Goal: Task Accomplishment & Management: Manage account settings

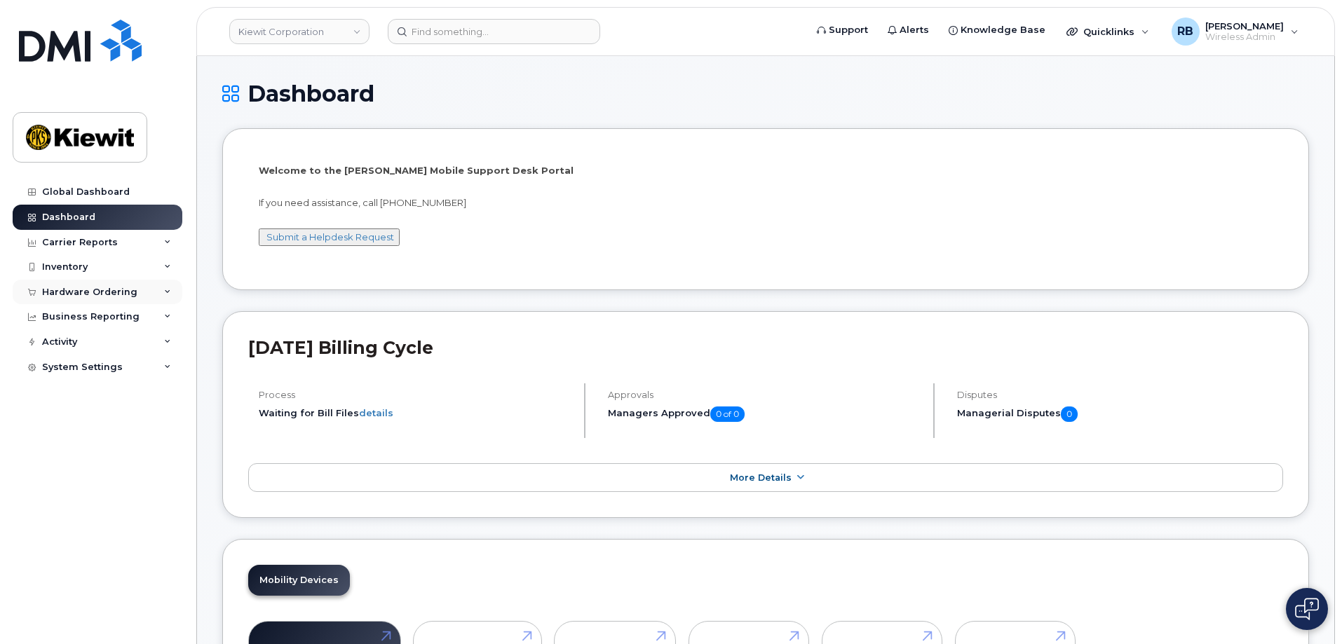
click at [104, 292] on div "Hardware Ordering" at bounding box center [89, 292] width 95 height 11
click at [65, 344] on div "Orders" at bounding box center [65, 345] width 34 height 13
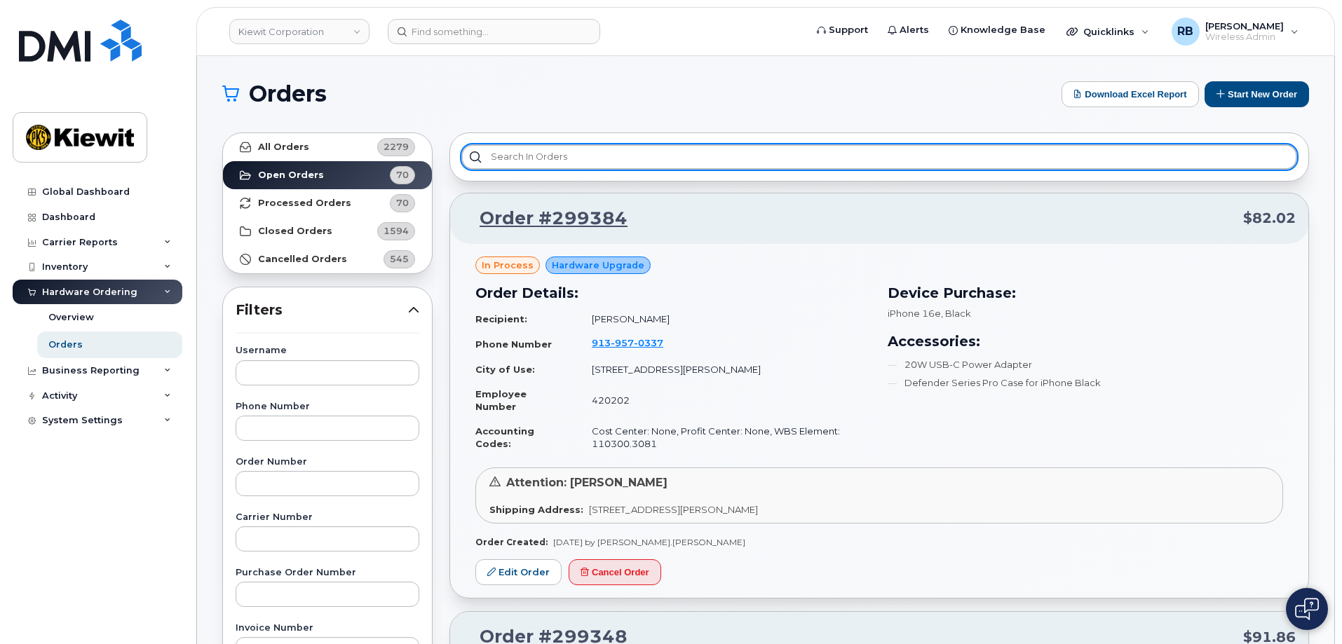
click at [529, 160] on input "text" at bounding box center [879, 156] width 836 height 25
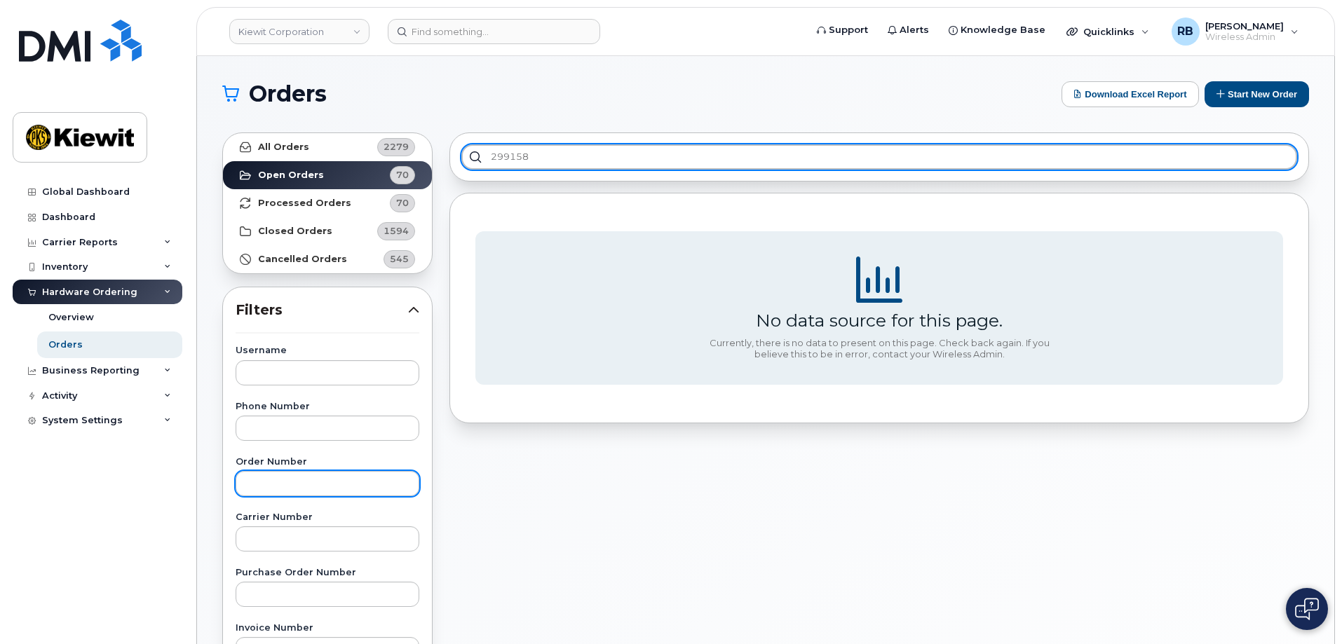
type input "299158"
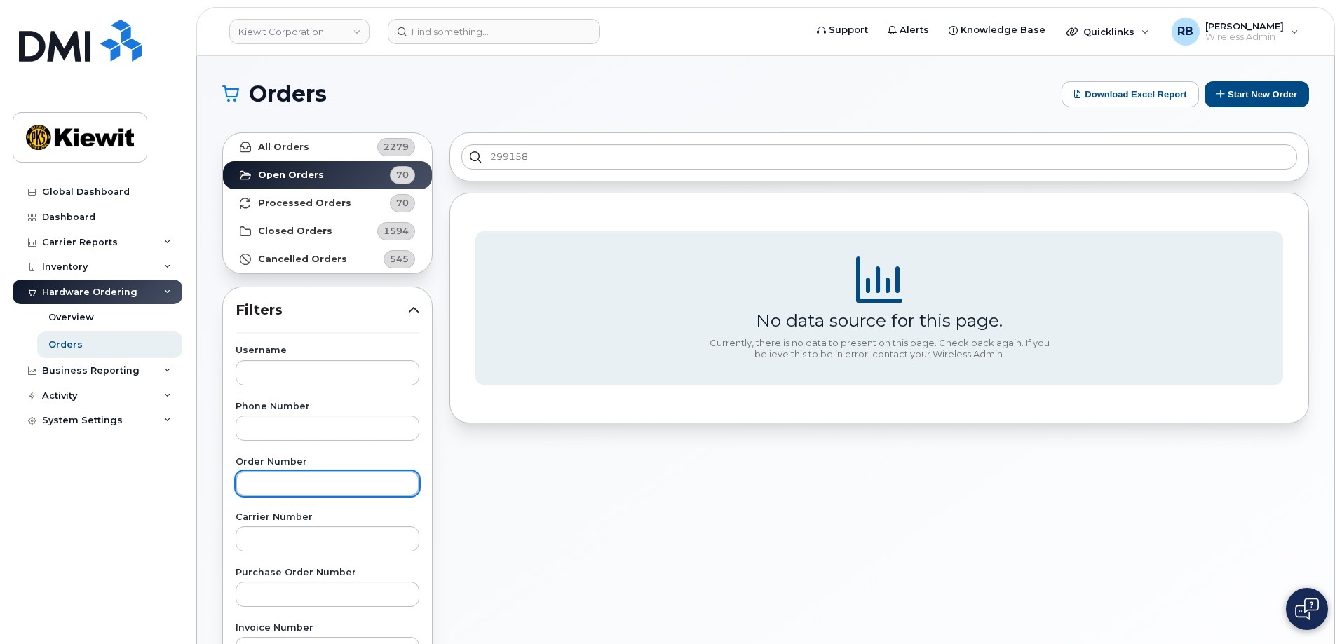
click at [283, 489] on input "text" at bounding box center [328, 483] width 184 height 25
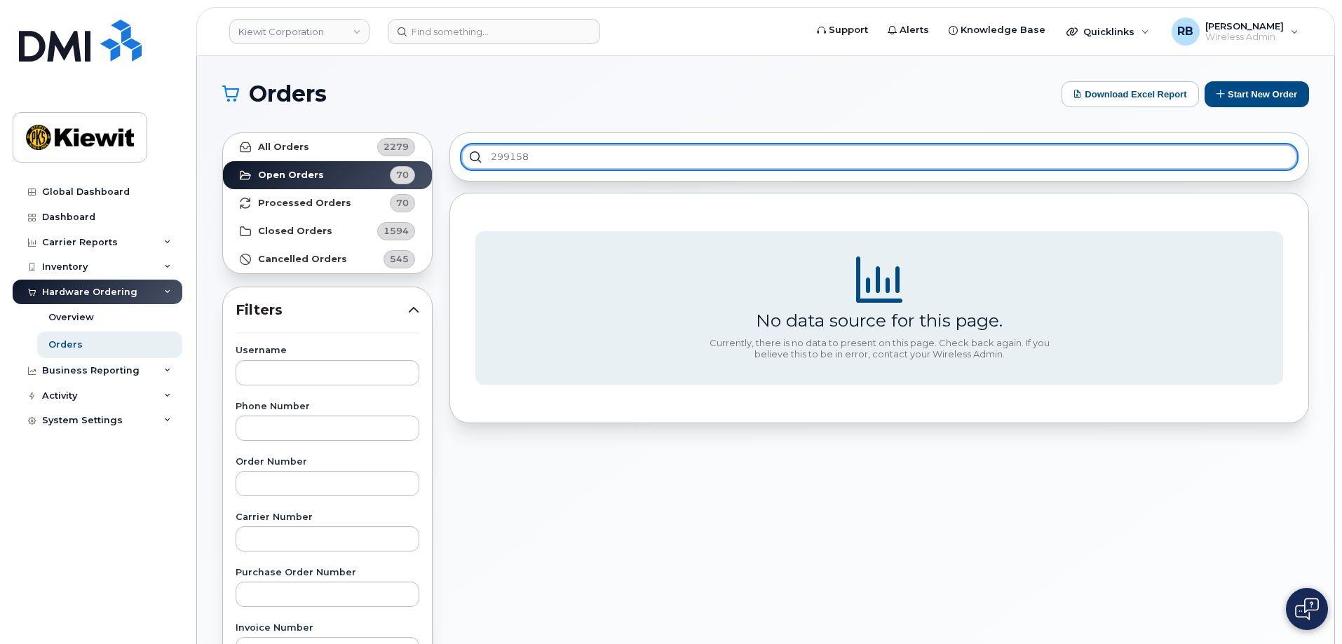
drag, startPoint x: 531, startPoint y: 151, endPoint x: 477, endPoint y: 150, distance: 54.0
click at [477, 150] on input "299158" at bounding box center [879, 156] width 836 height 25
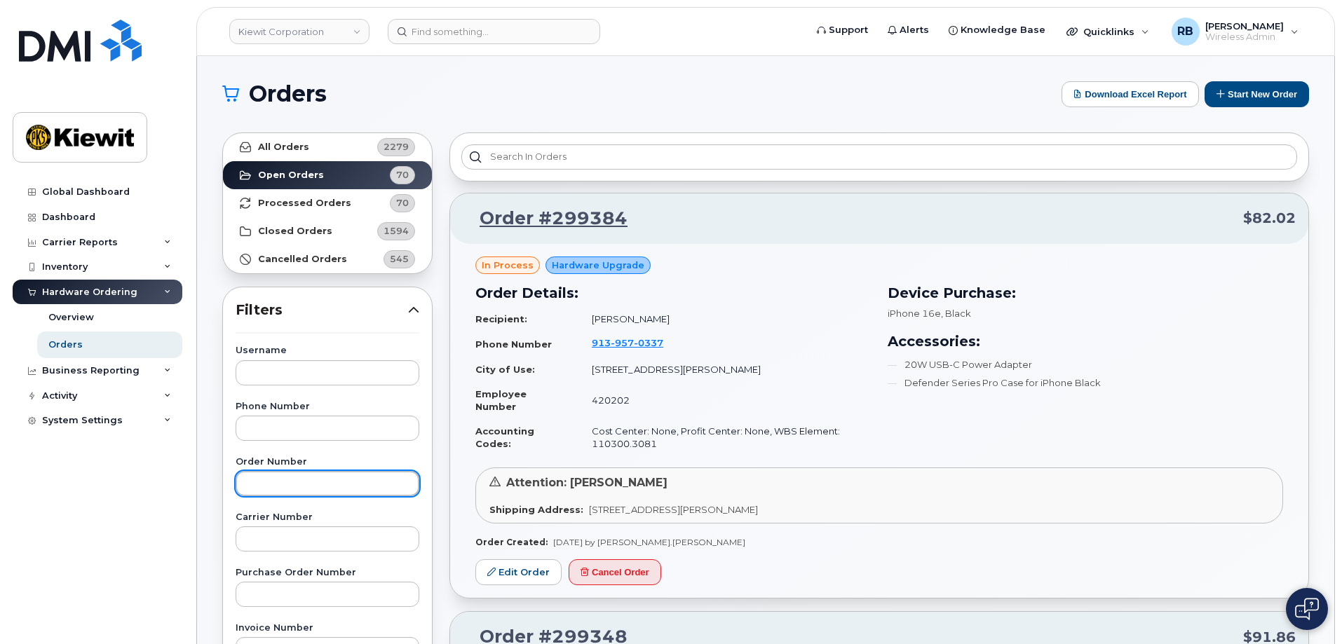
click at [269, 489] on input "text" at bounding box center [328, 483] width 184 height 25
type input "299158"
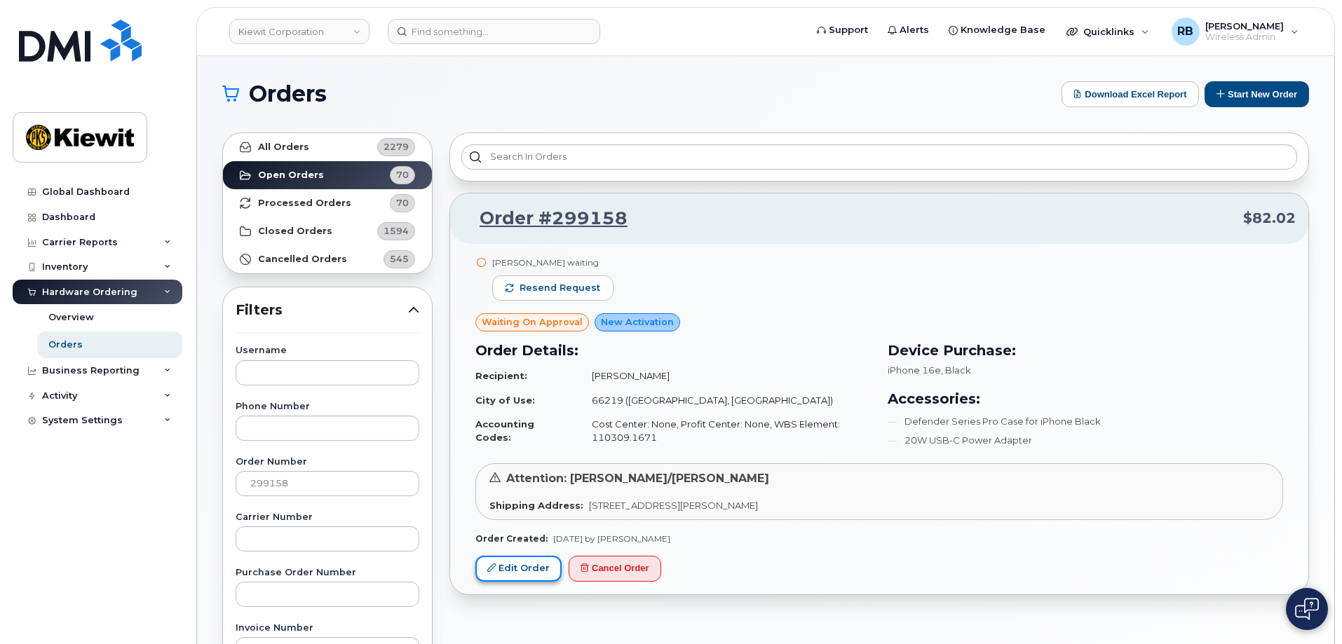
click at [502, 570] on link "Edit Order" at bounding box center [518, 569] width 86 height 26
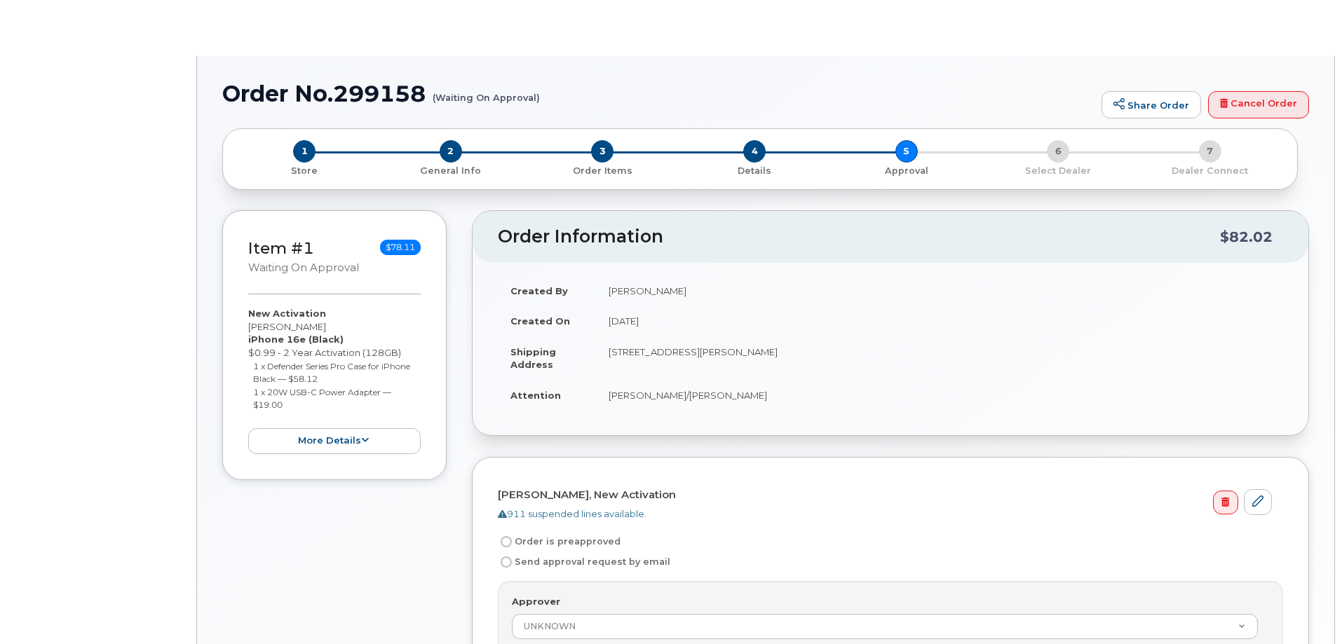
radio input "true"
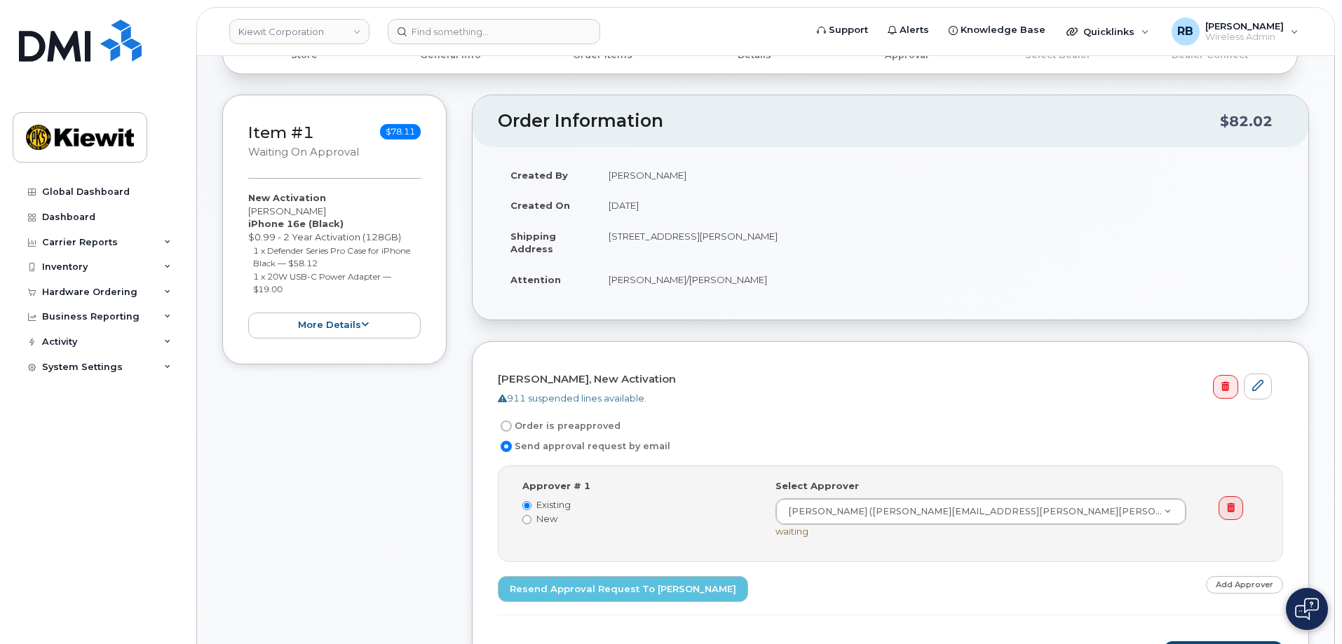
scroll to position [140, 0]
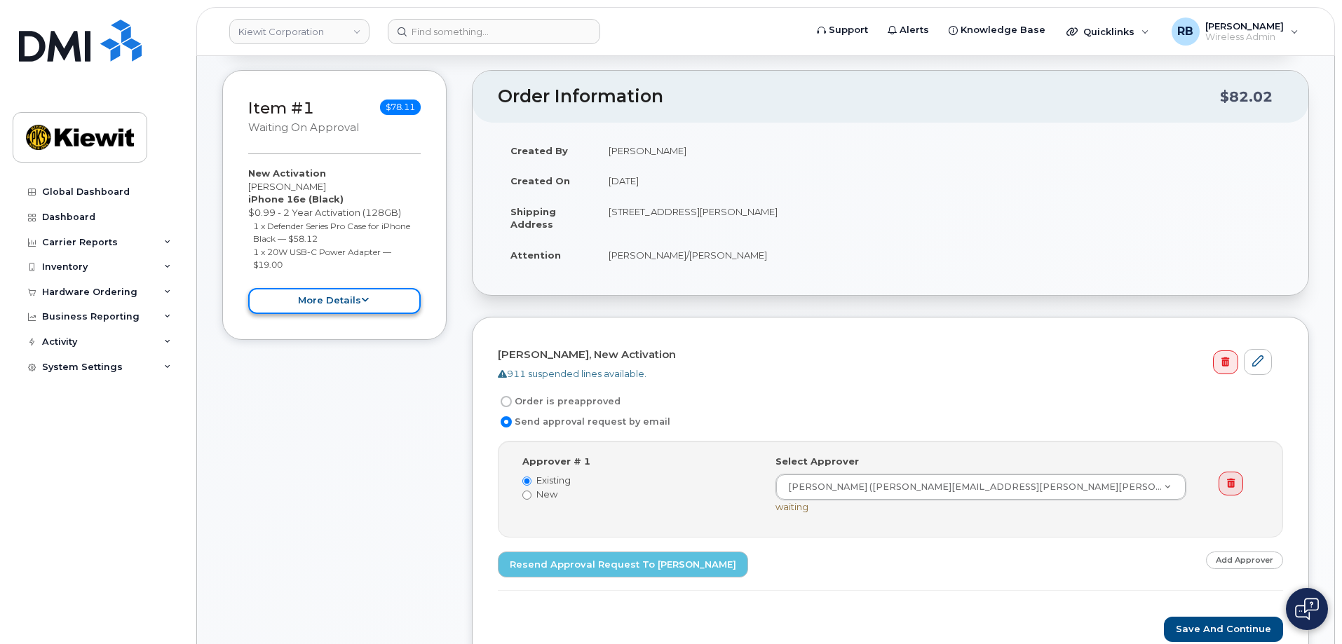
click at [332, 298] on button "more details" at bounding box center [334, 301] width 172 height 26
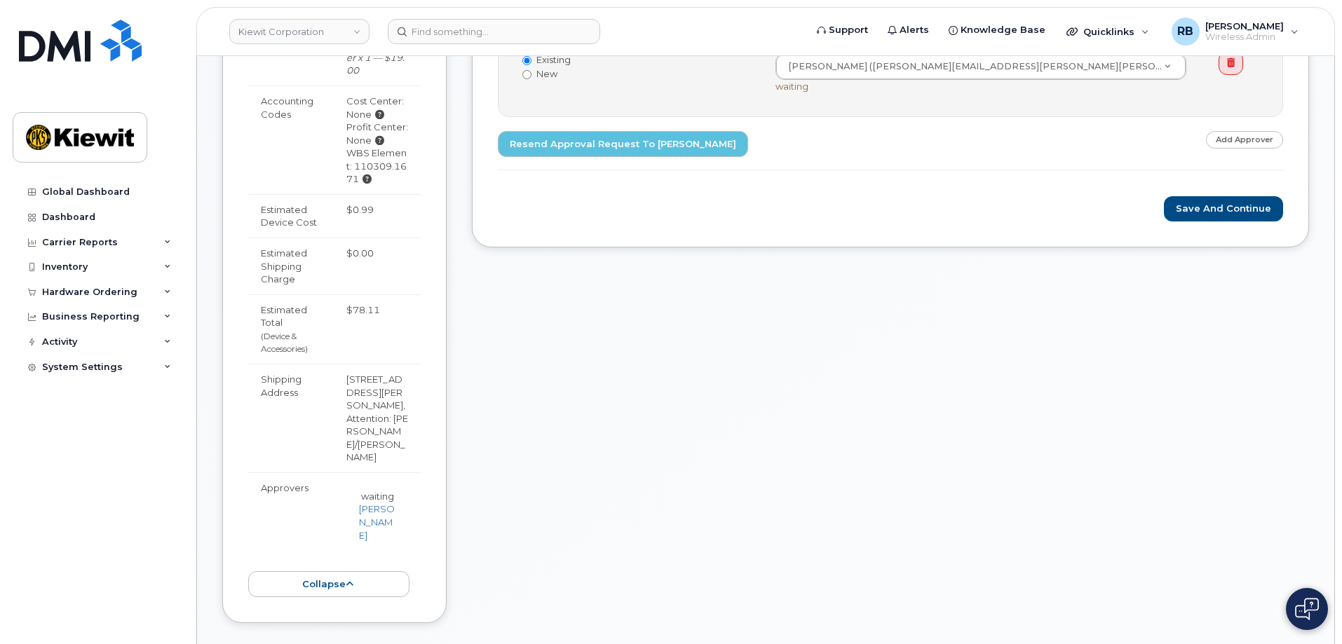
scroll to position [631, 0]
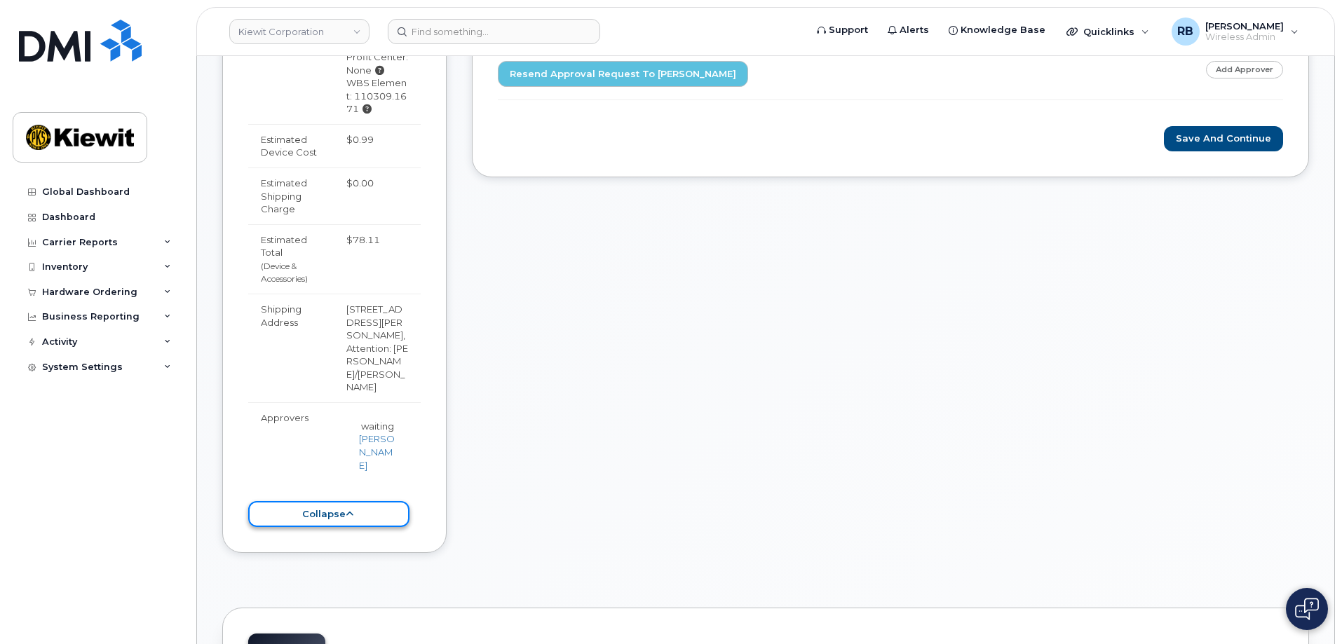
click at [329, 501] on button "collapse" at bounding box center [328, 514] width 161 height 26
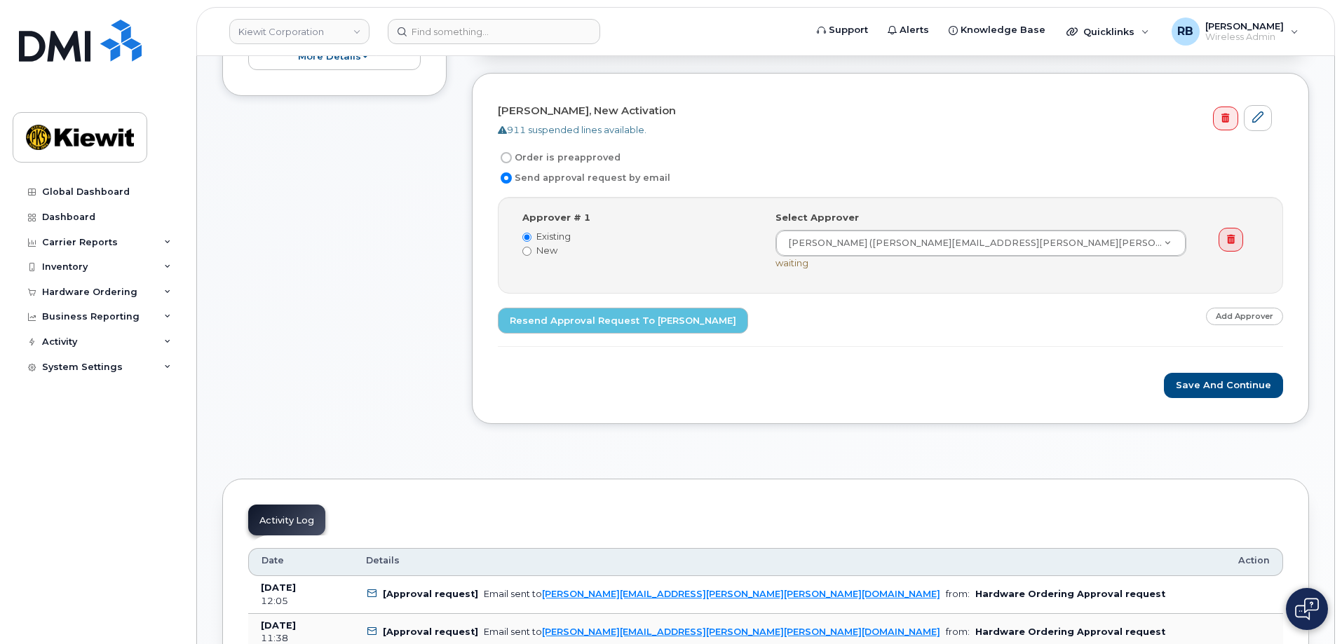
scroll to position [350, 0]
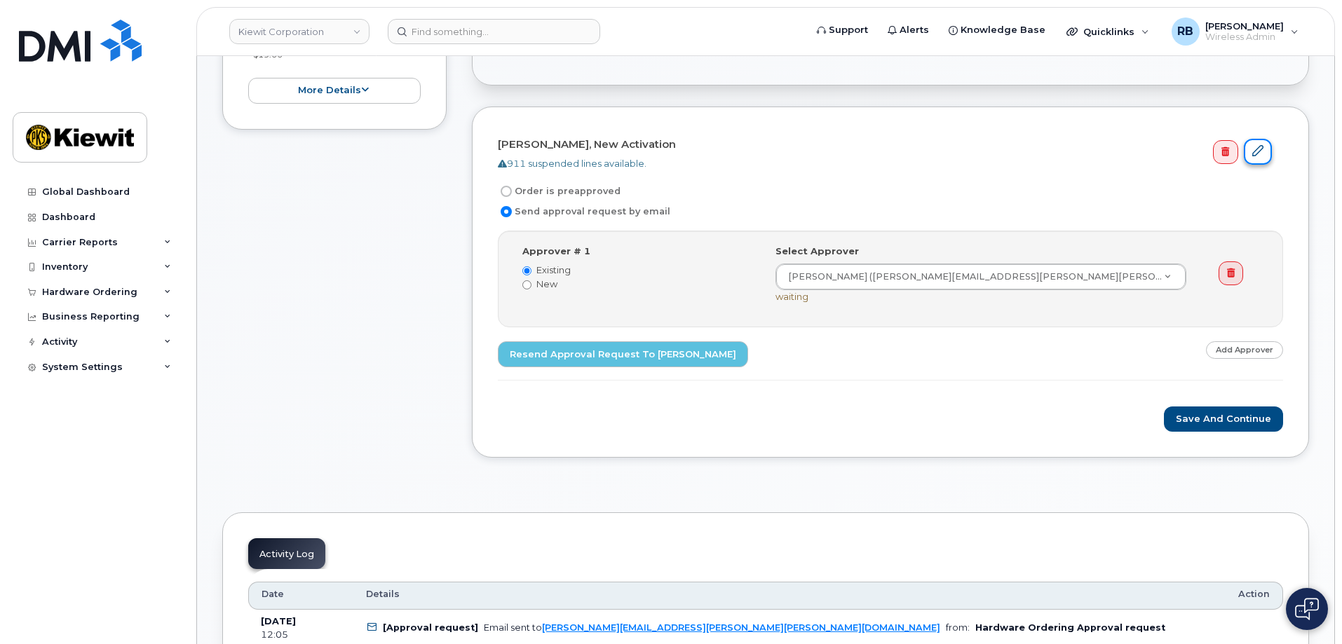
click at [1262, 150] on icon at bounding box center [1257, 150] width 11 height 11
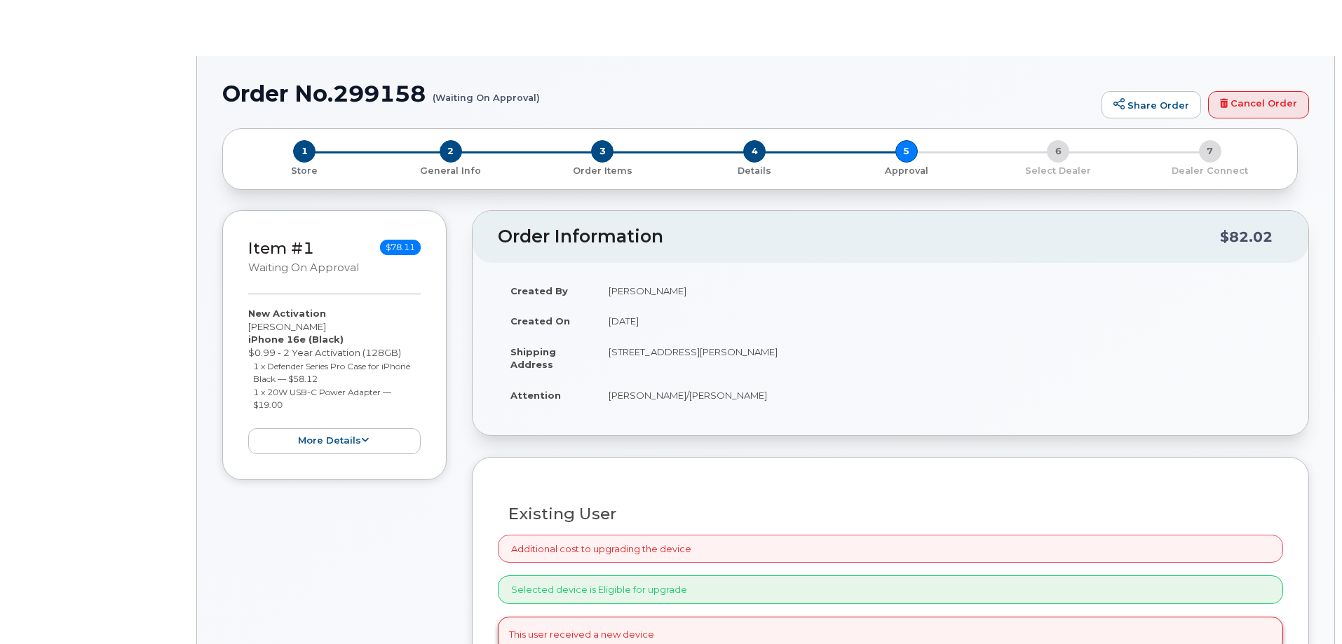
radio input "true"
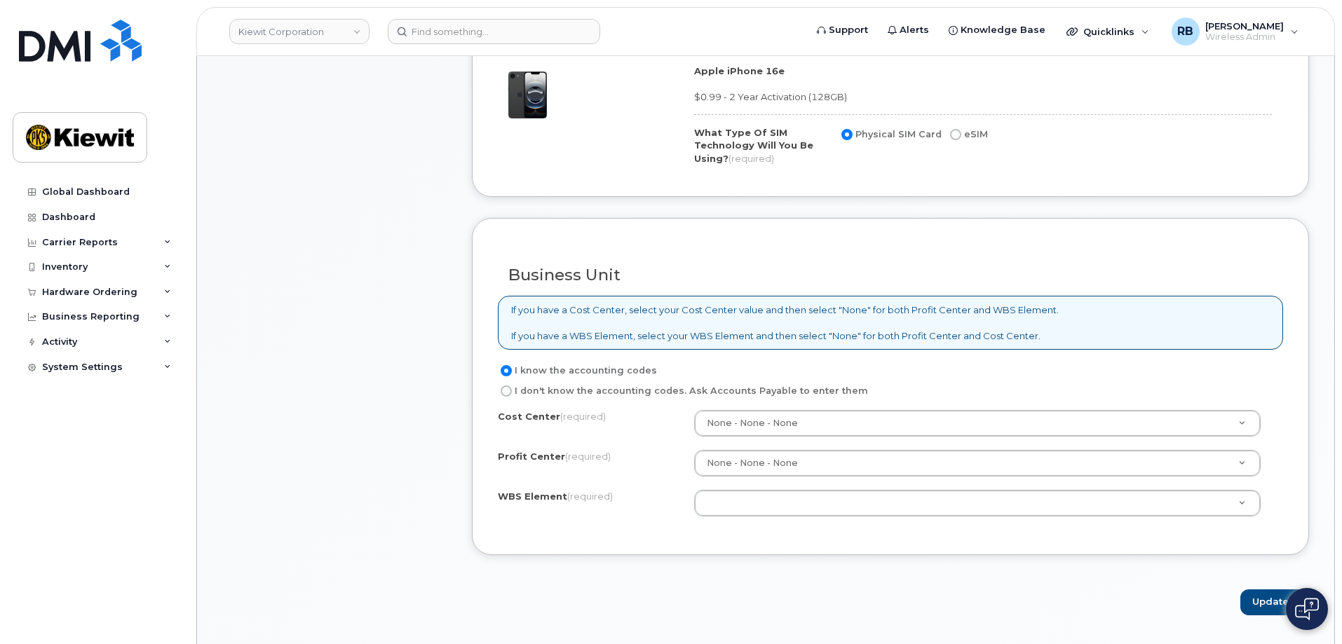
scroll to position [911, 0]
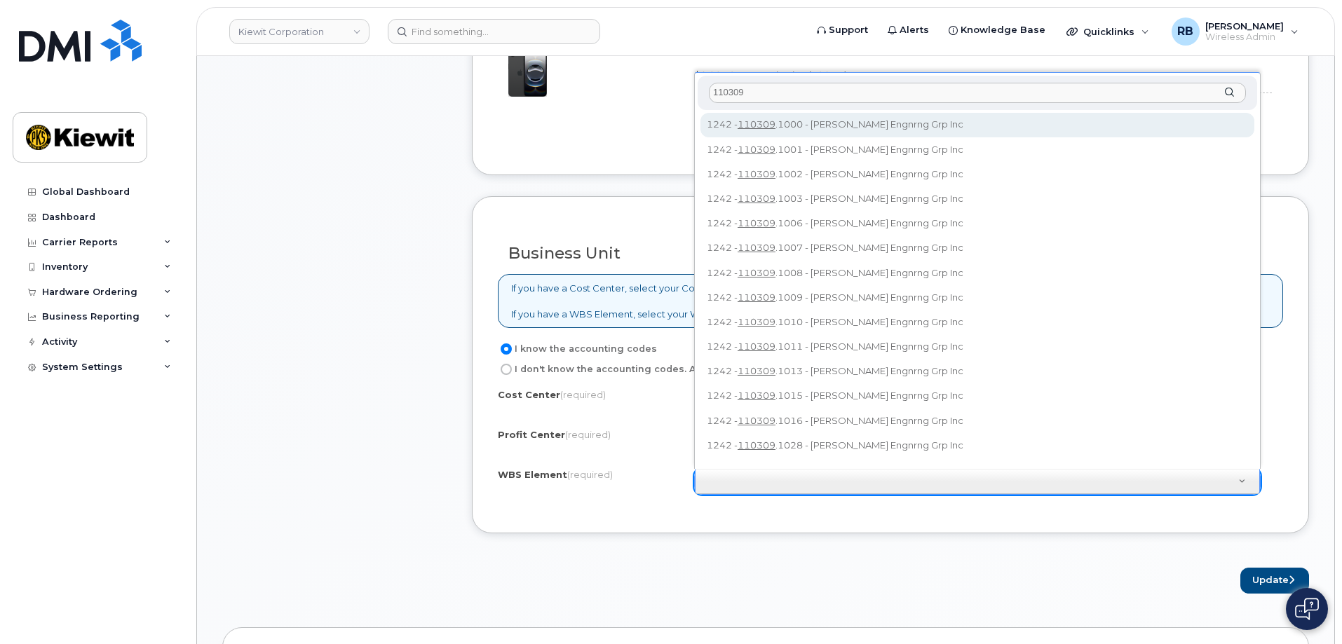
type input "110309"
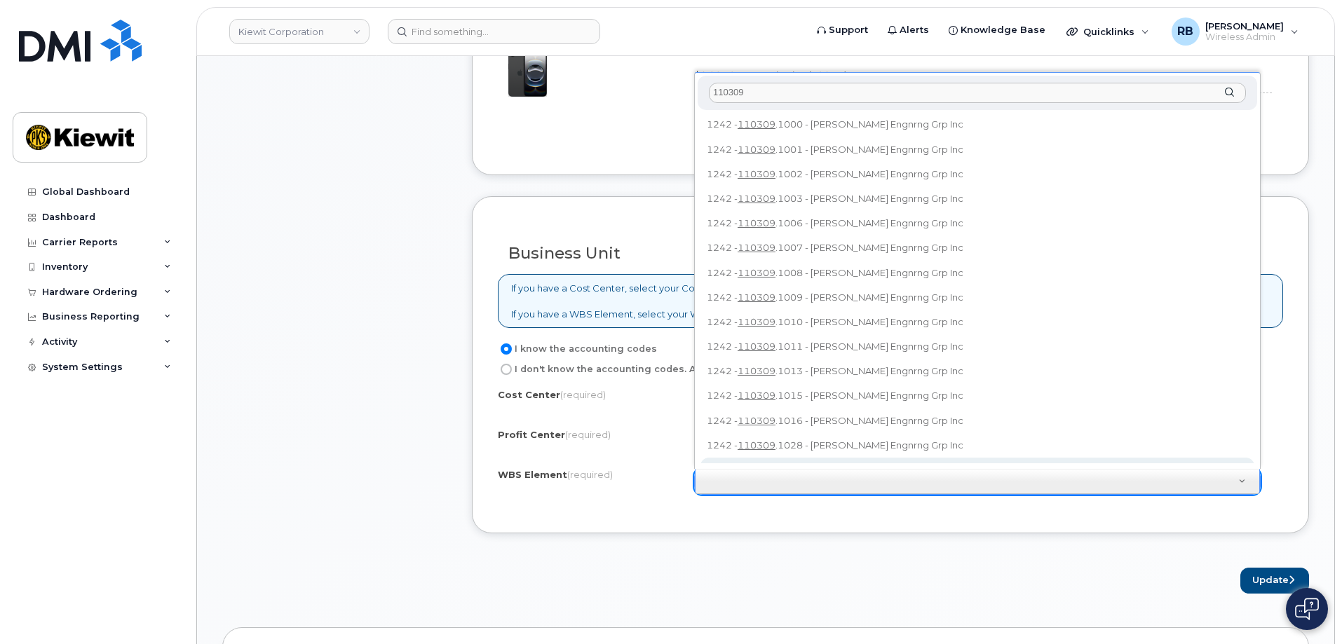
scroll to position [13, 0]
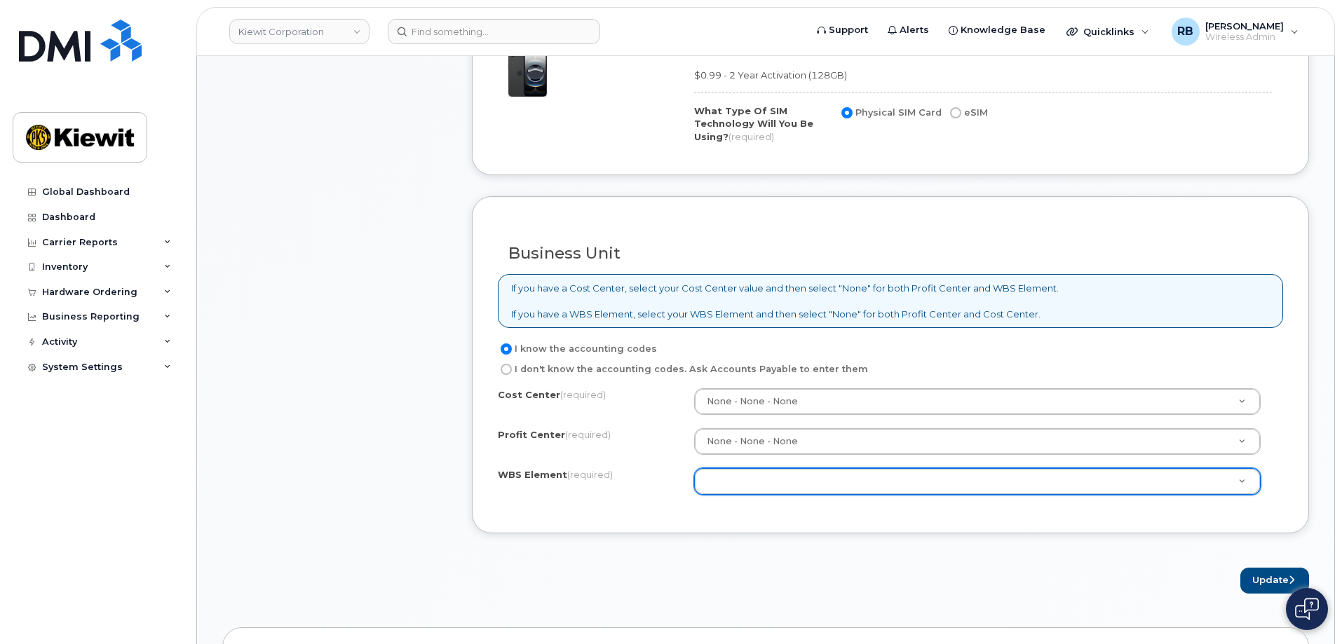
type input "1"
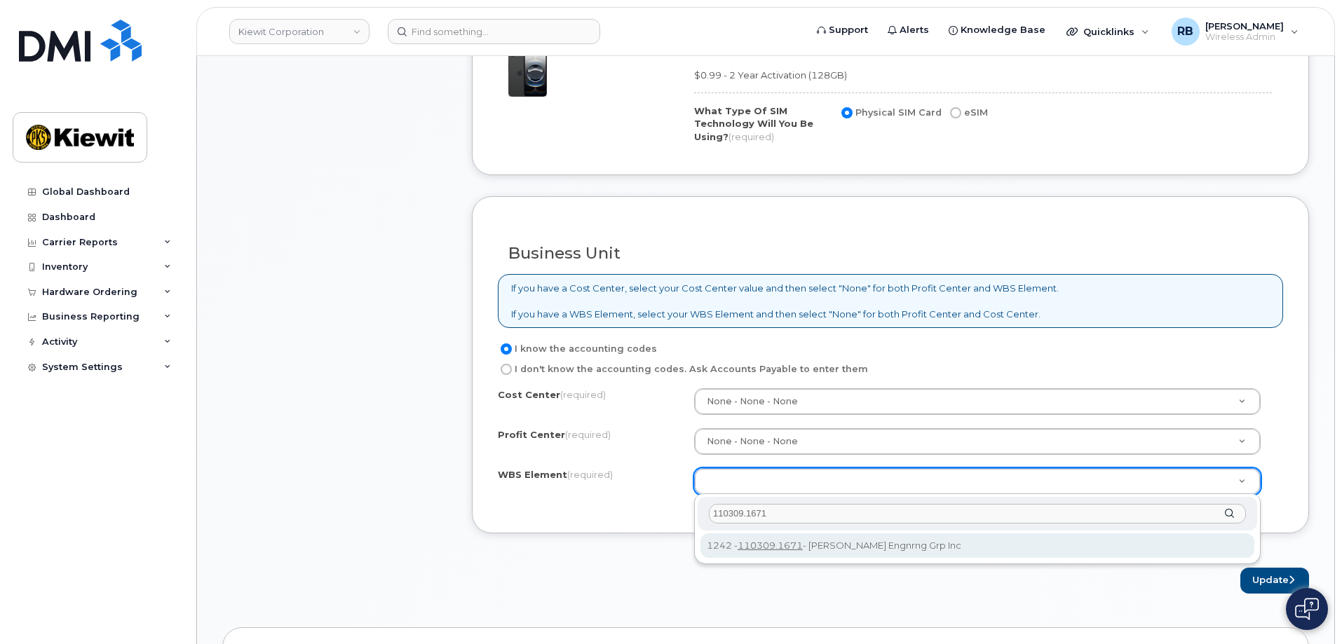
click at [763, 517] on input "110309.1671" at bounding box center [977, 514] width 537 height 20
type input "110309.1671"
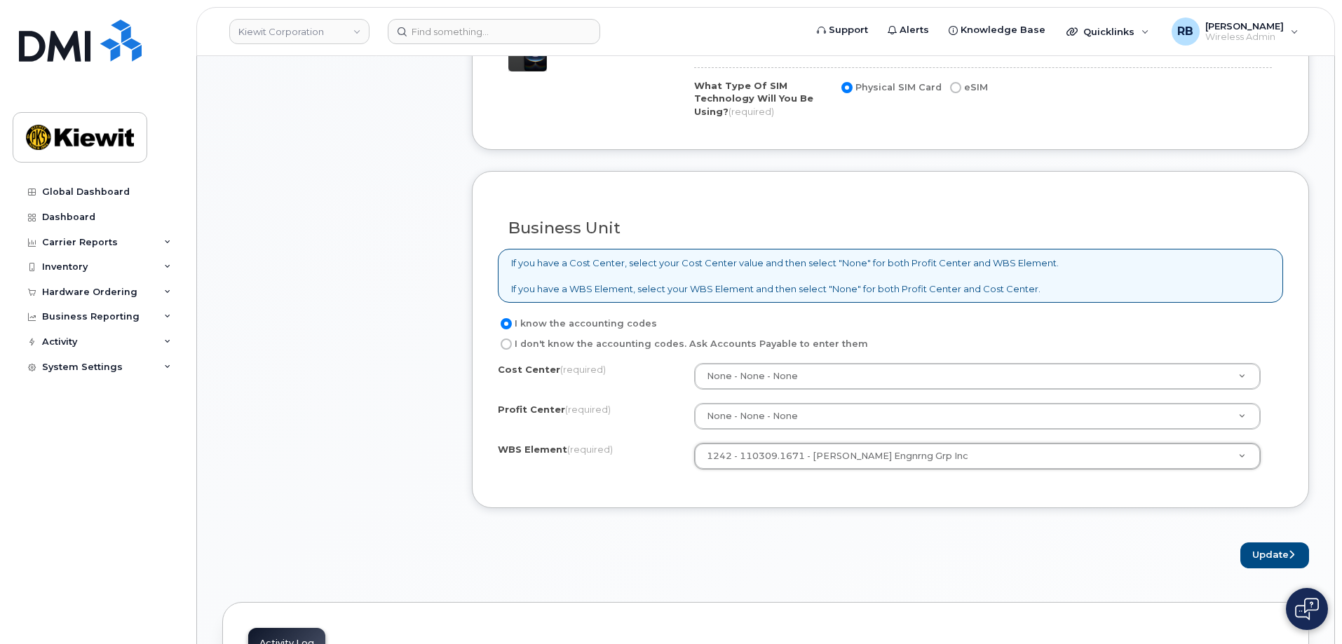
scroll to position [911, 0]
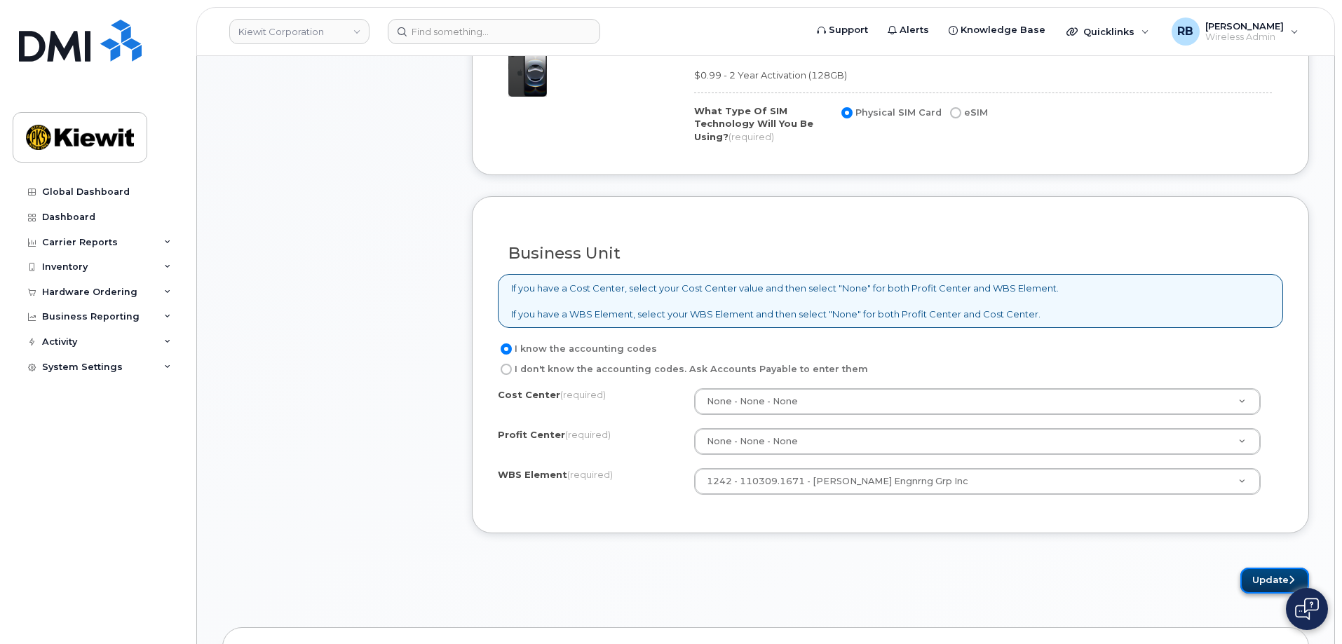
click at [1257, 582] on button "Update" at bounding box center [1274, 581] width 69 height 26
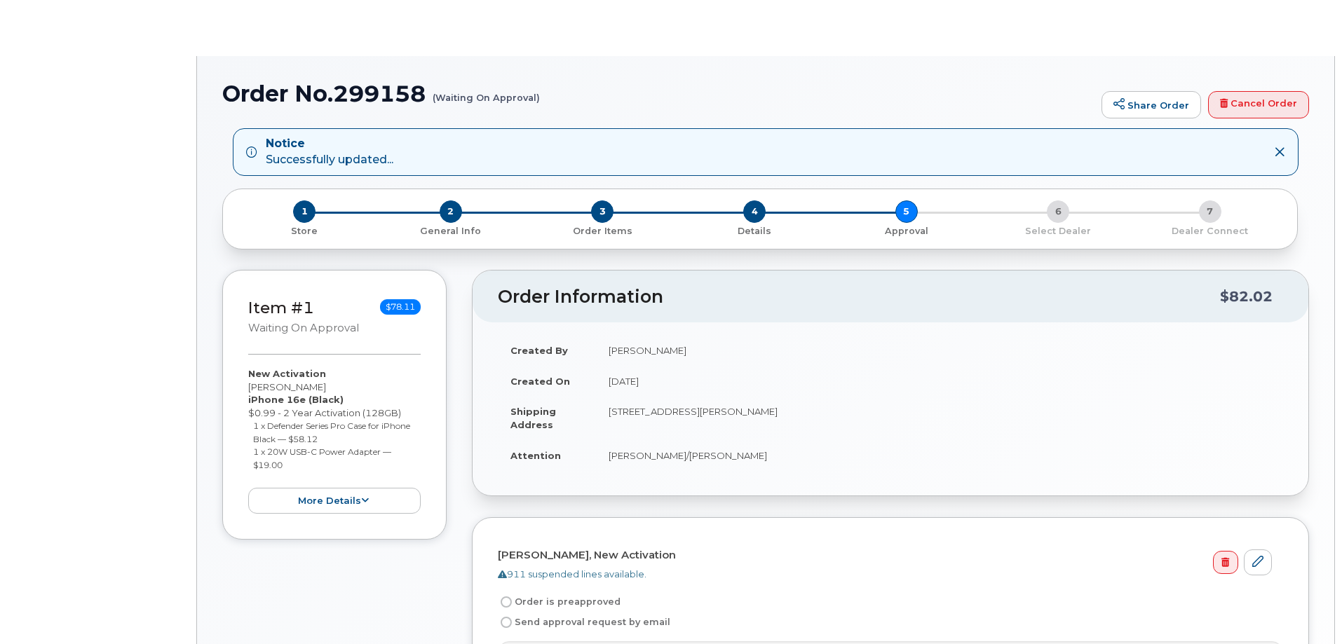
radio input "true"
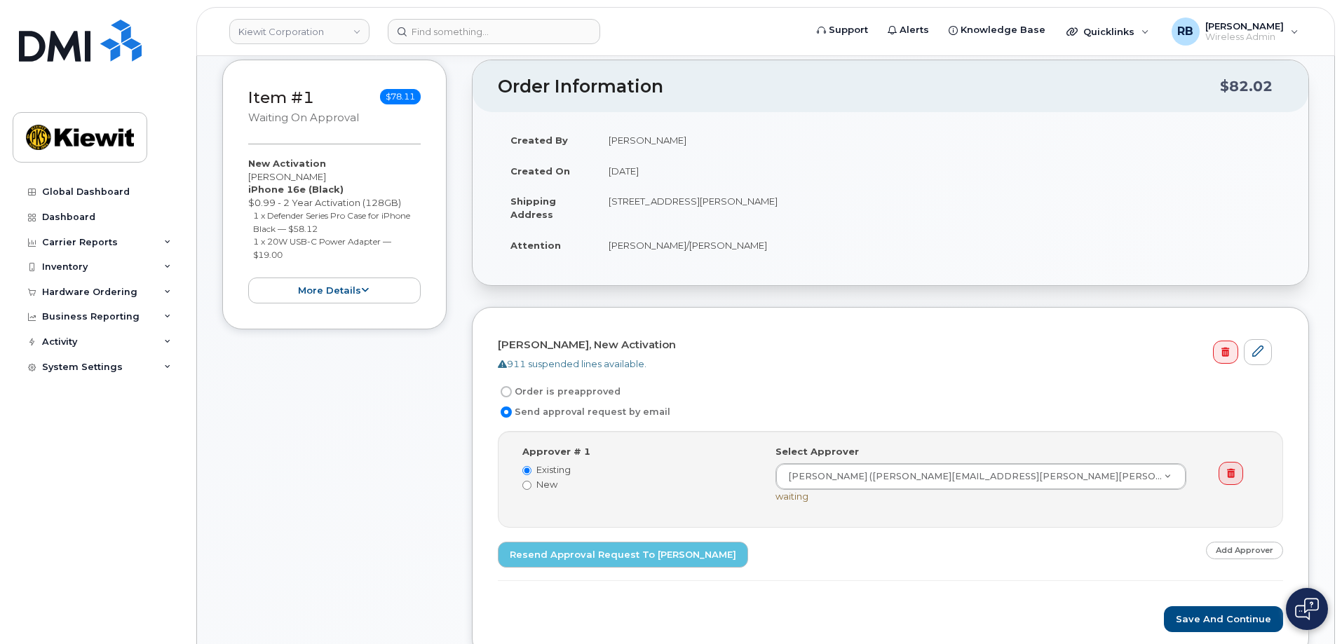
scroll to position [280, 0]
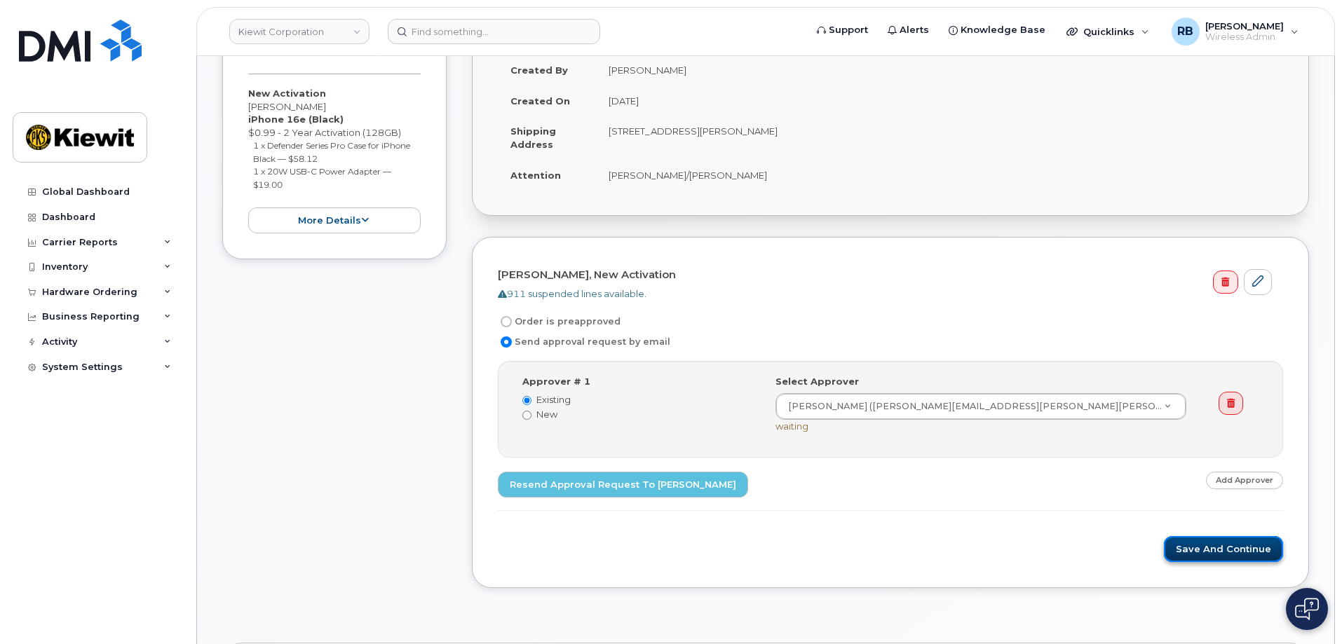
click at [1222, 553] on button "Save and Continue" at bounding box center [1223, 549] width 119 height 26
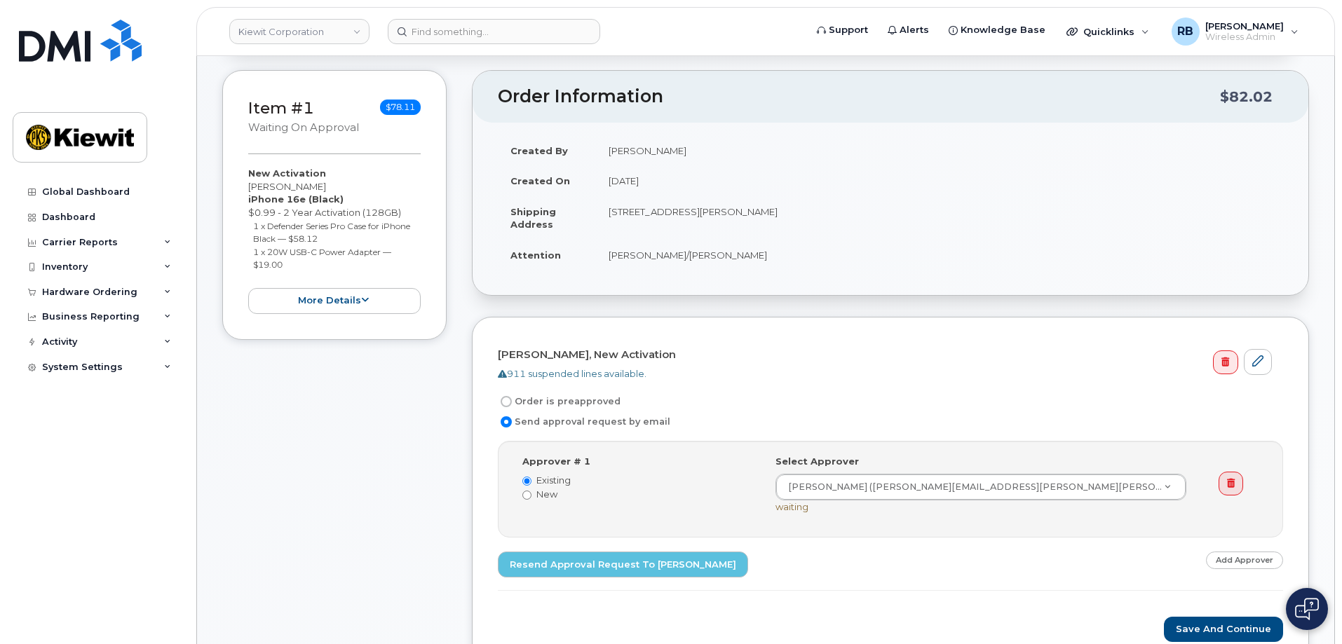
scroll to position [70, 0]
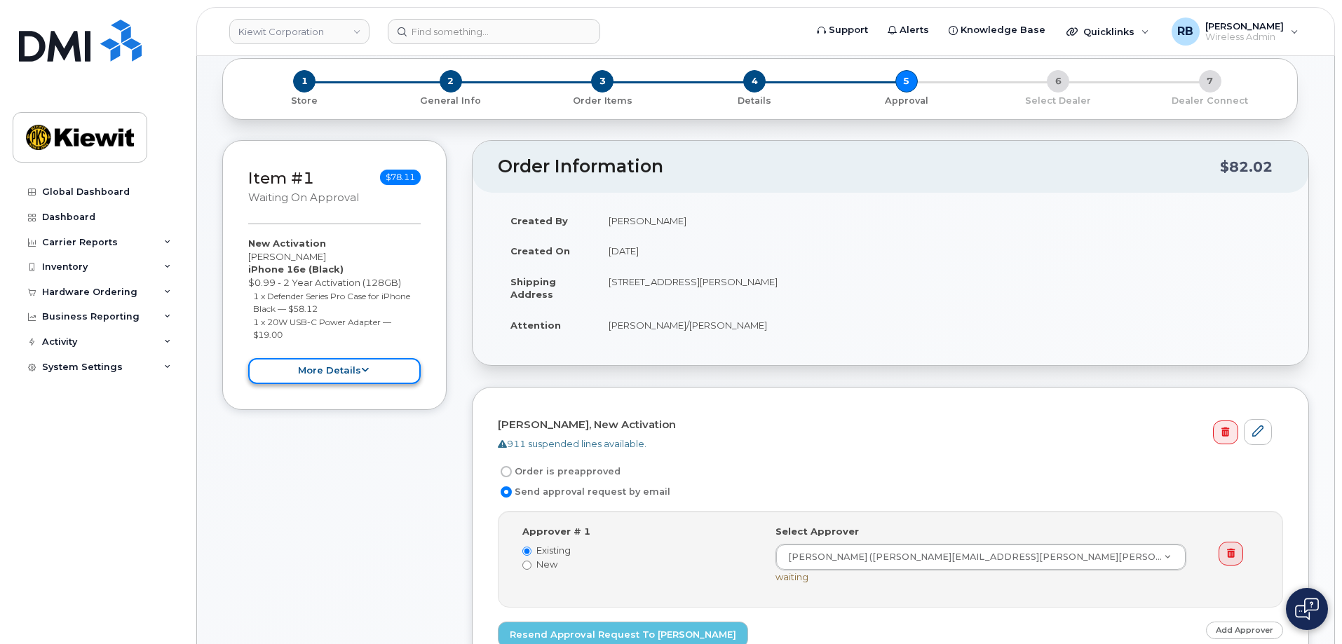
click at [335, 368] on button "more details" at bounding box center [334, 371] width 172 height 26
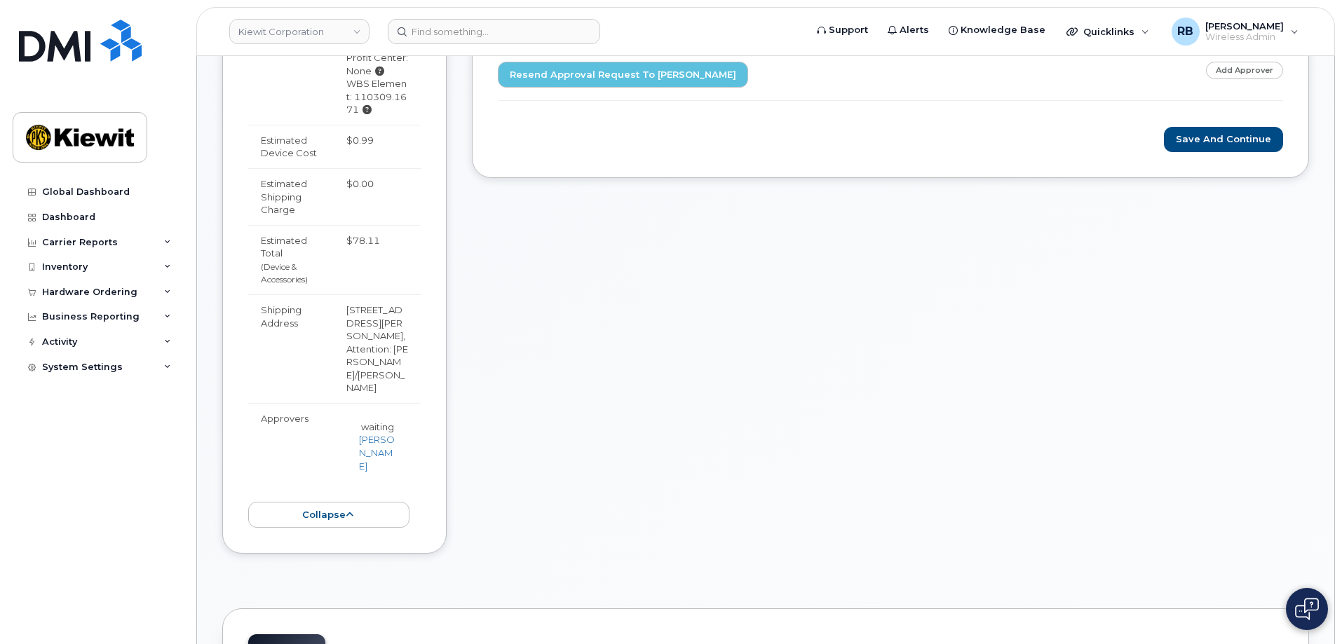
scroll to position [631, 0]
click at [322, 501] on button "collapse" at bounding box center [328, 514] width 161 height 26
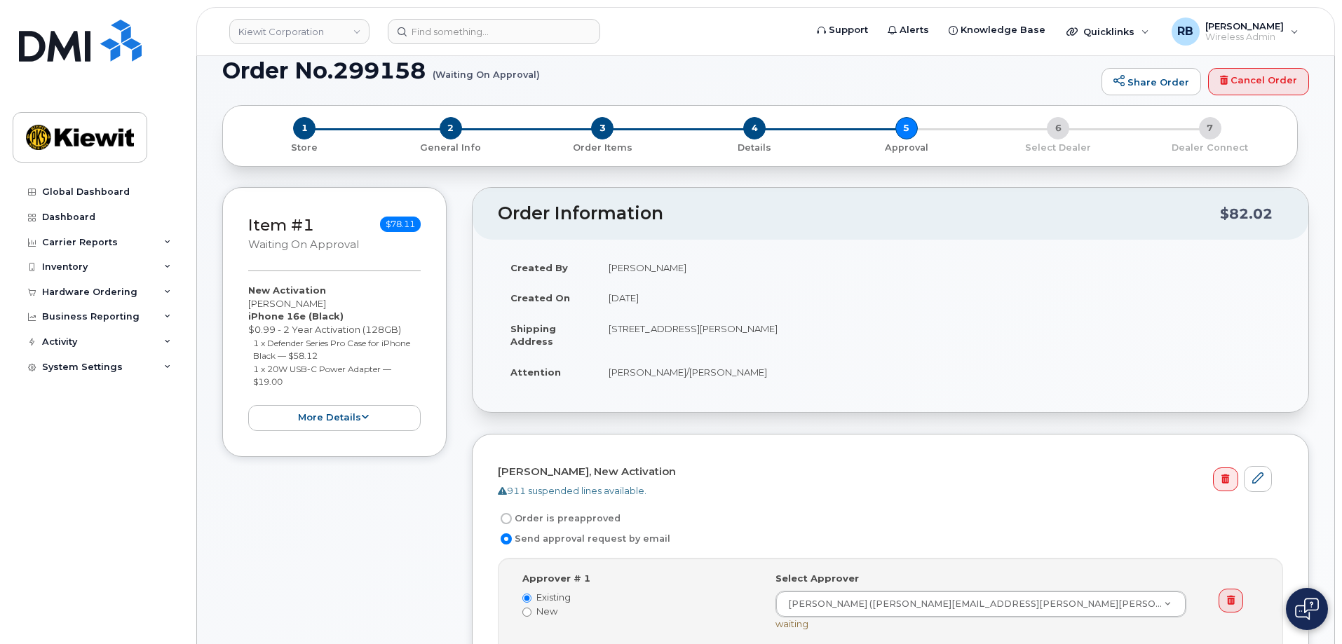
scroll to position [0, 0]
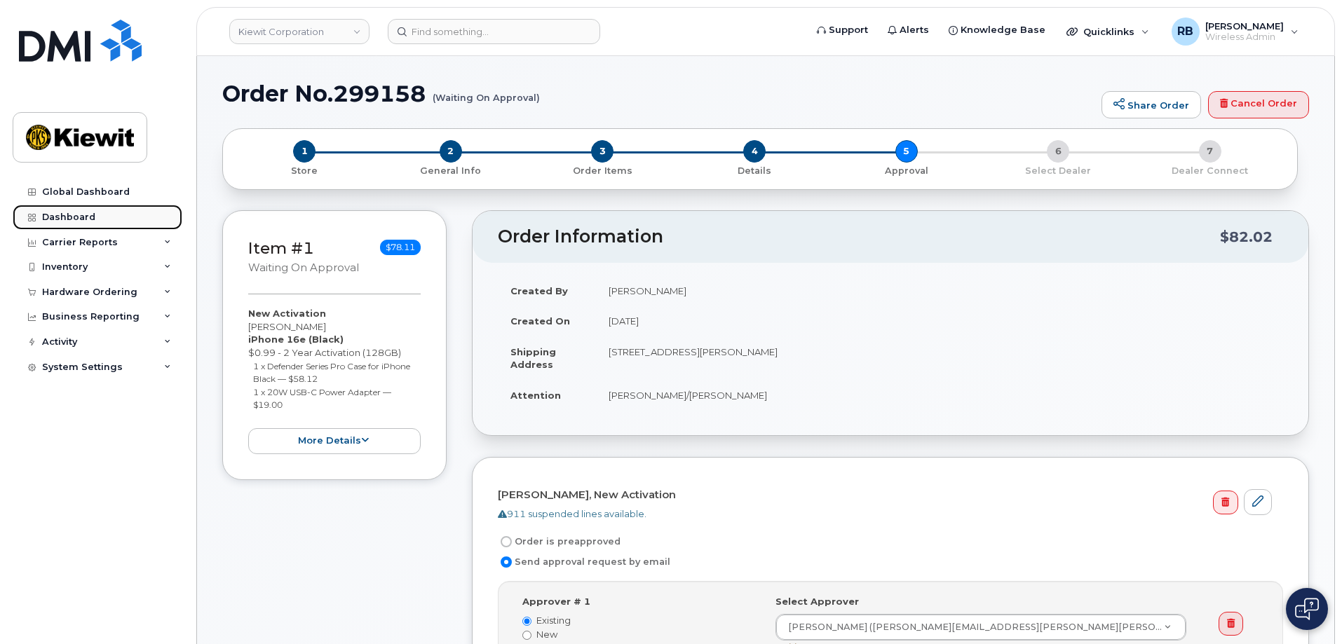
click at [76, 223] on link "Dashboard" at bounding box center [98, 217] width 170 height 25
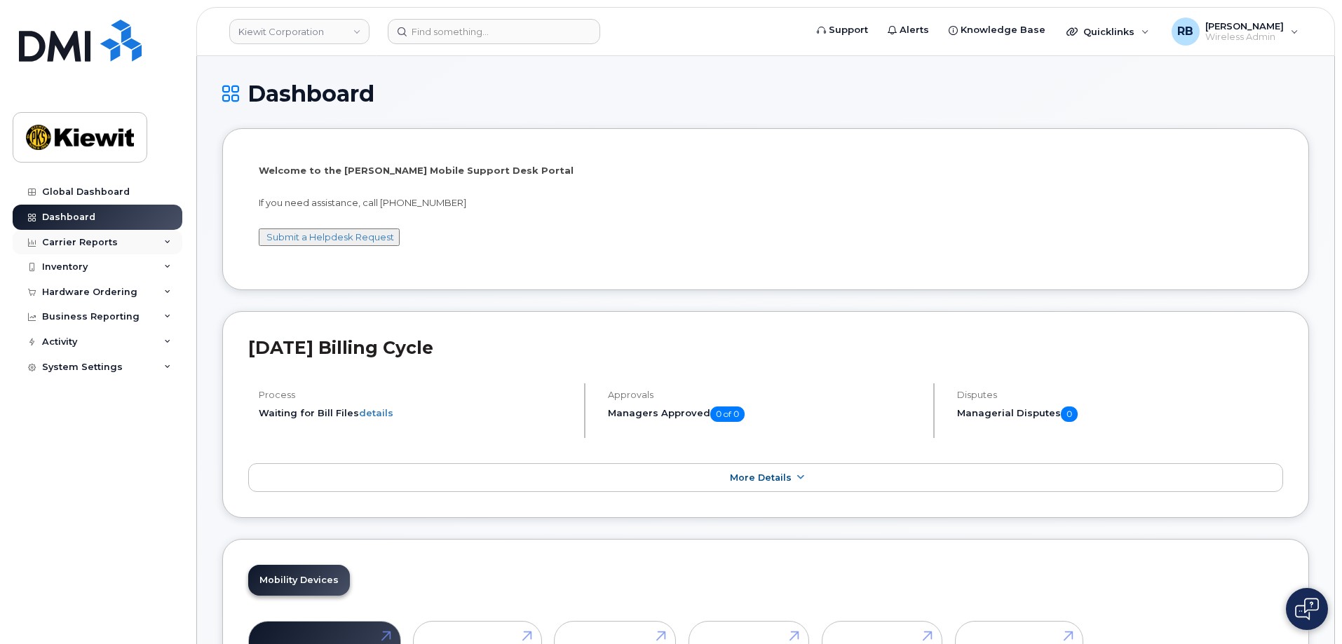
click at [92, 242] on div "Carrier Reports" at bounding box center [80, 242] width 76 height 11
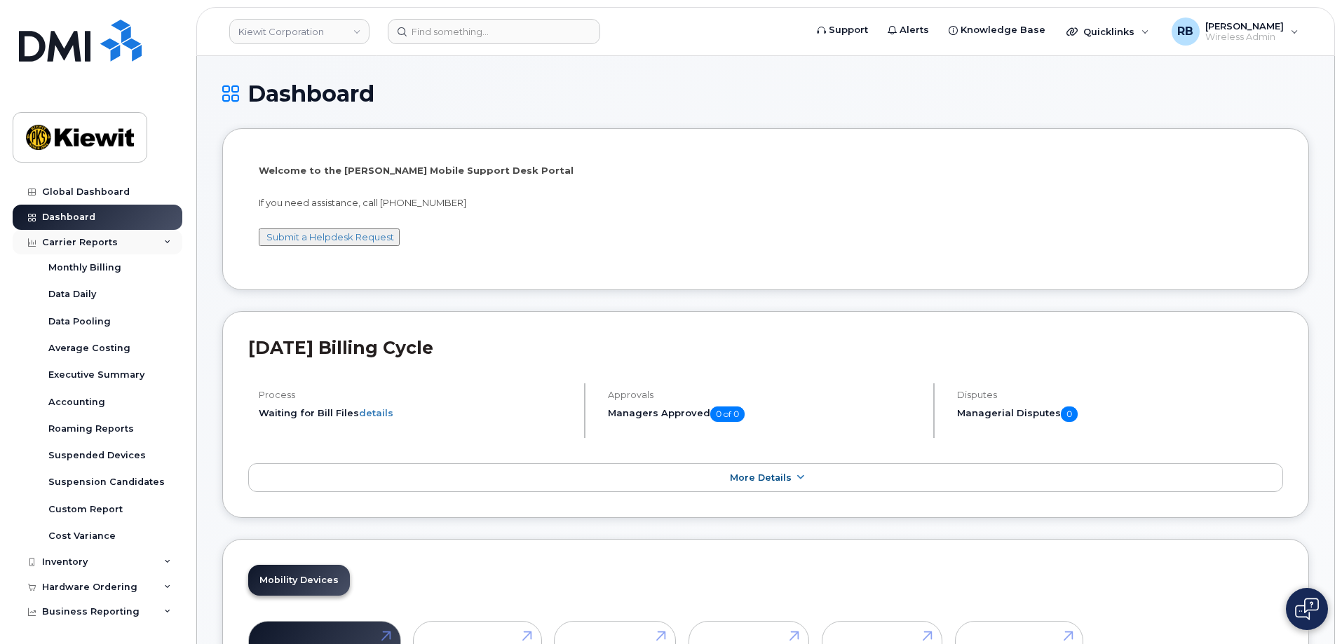
click at [107, 240] on div "Carrier Reports" at bounding box center [80, 242] width 76 height 11
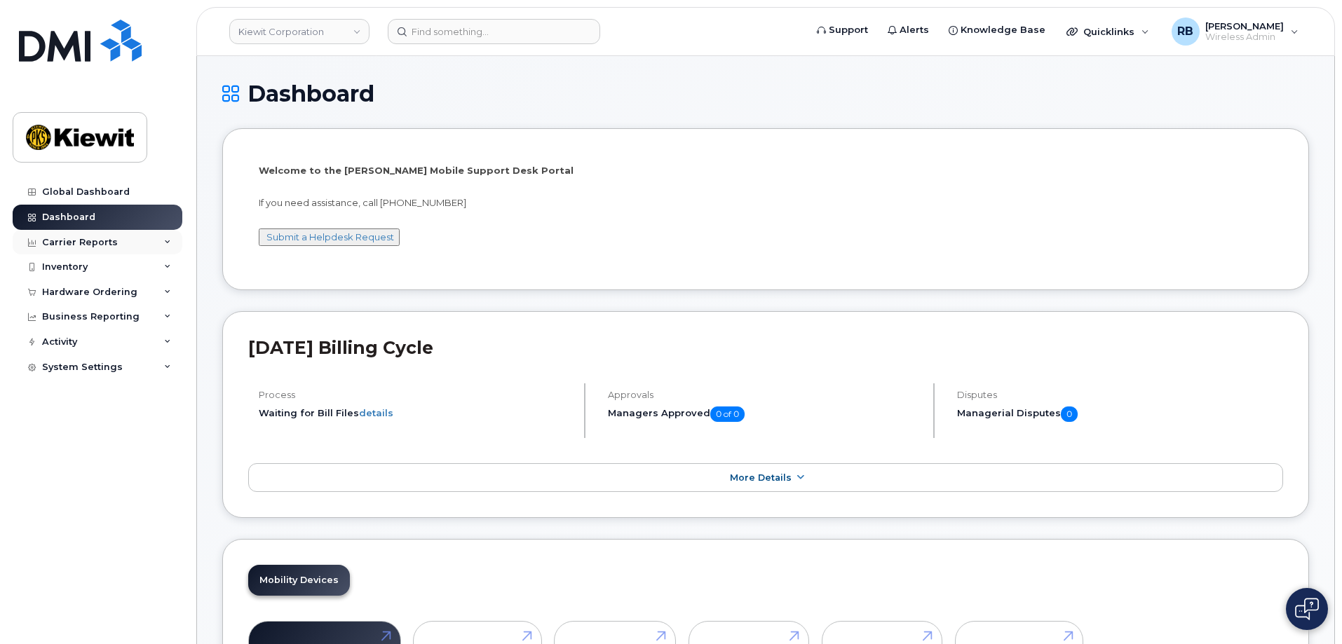
click at [107, 240] on div "Carrier Reports" at bounding box center [80, 242] width 76 height 11
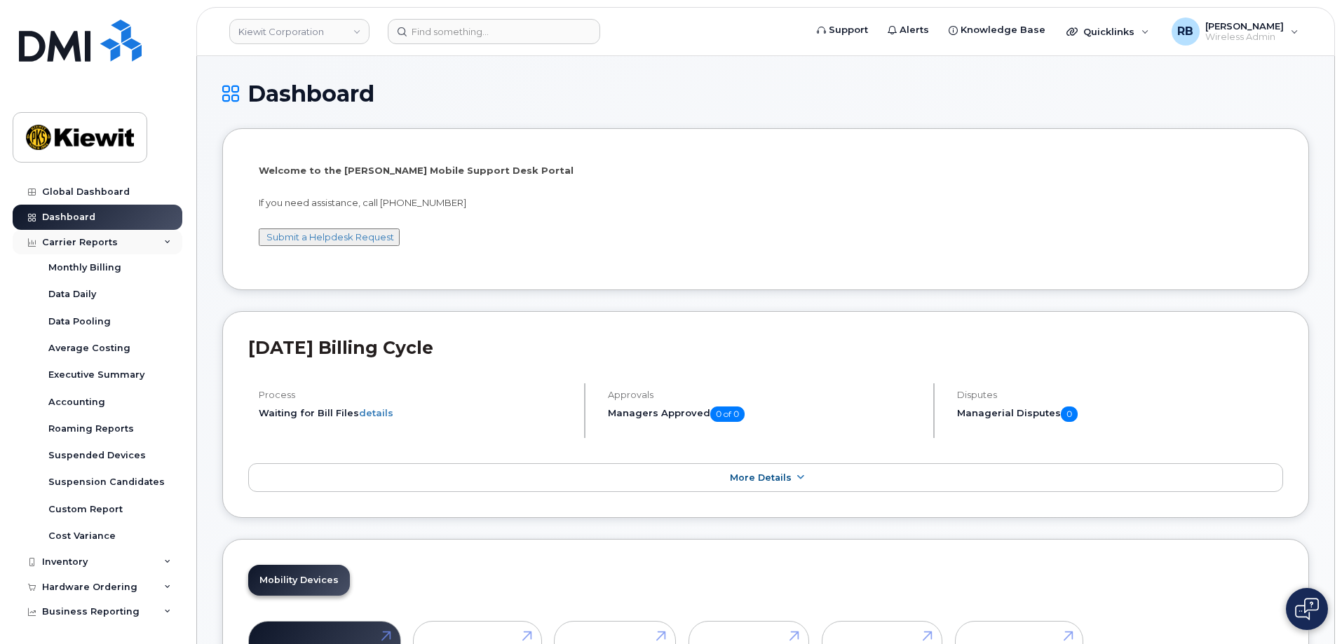
click at [107, 242] on div "Carrier Reports" at bounding box center [80, 242] width 76 height 11
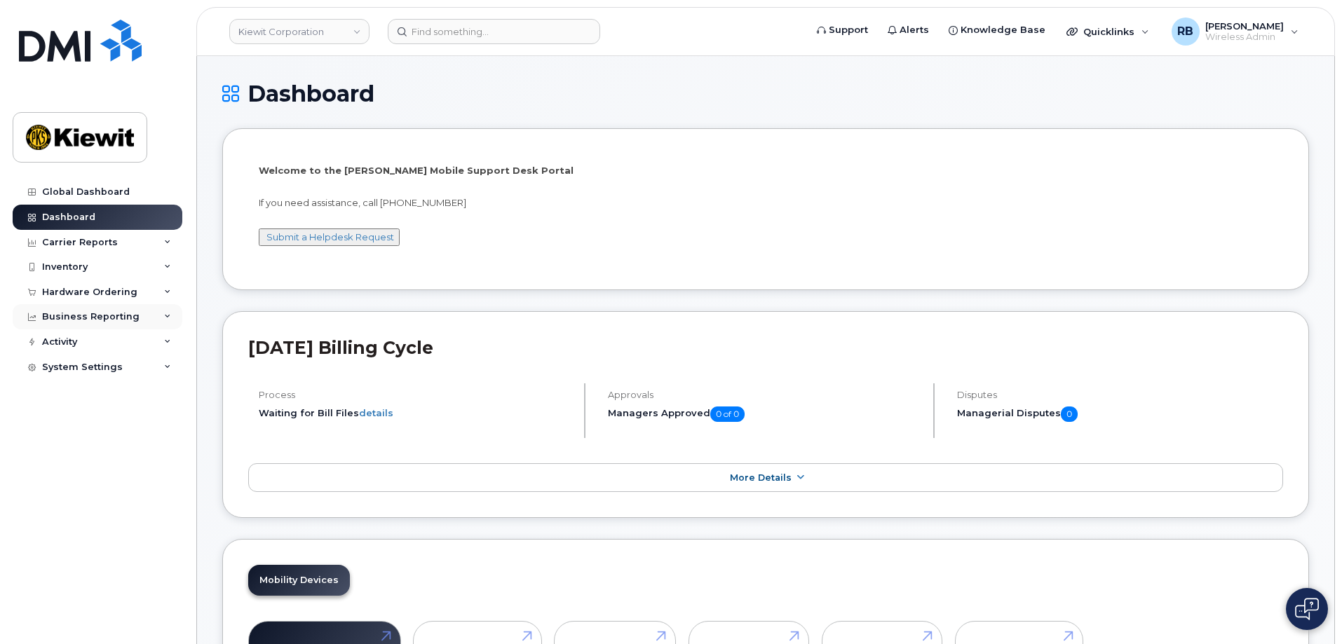
click at [167, 314] on icon at bounding box center [167, 316] width 7 height 7
click at [102, 320] on div "Business Reporting" at bounding box center [90, 316] width 97 height 11
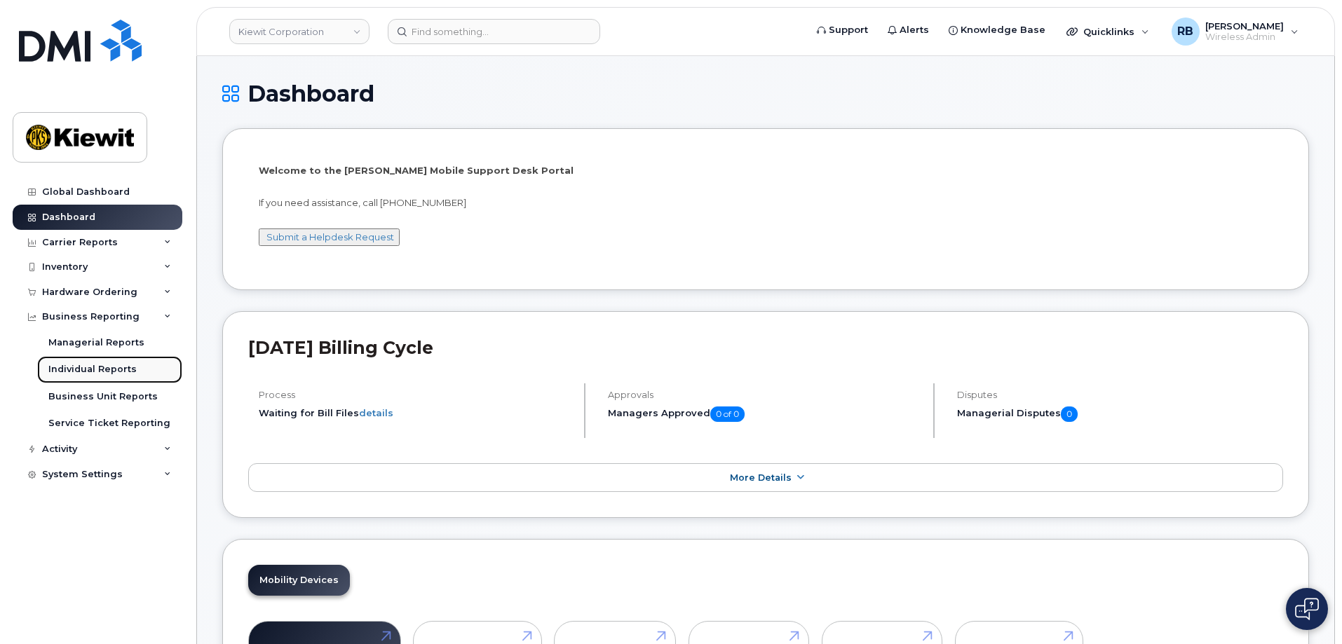
click at [100, 367] on div "Individual Reports" at bounding box center [92, 369] width 88 height 13
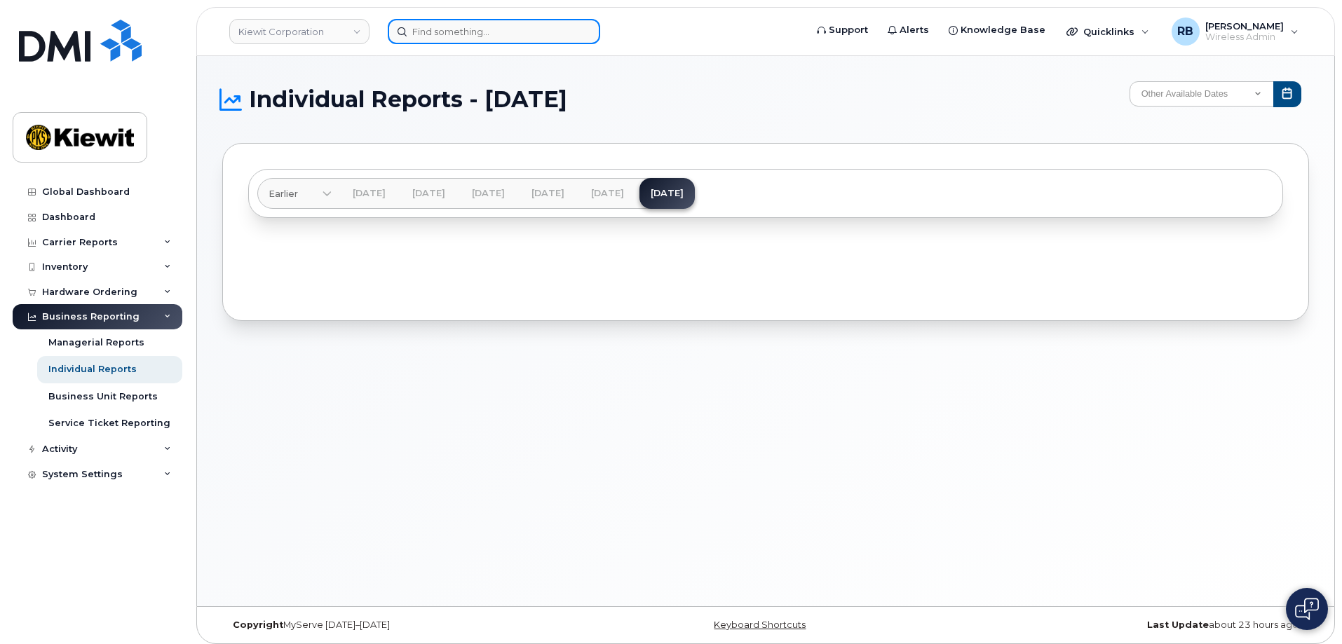
click at [467, 35] on input at bounding box center [494, 31] width 212 height 25
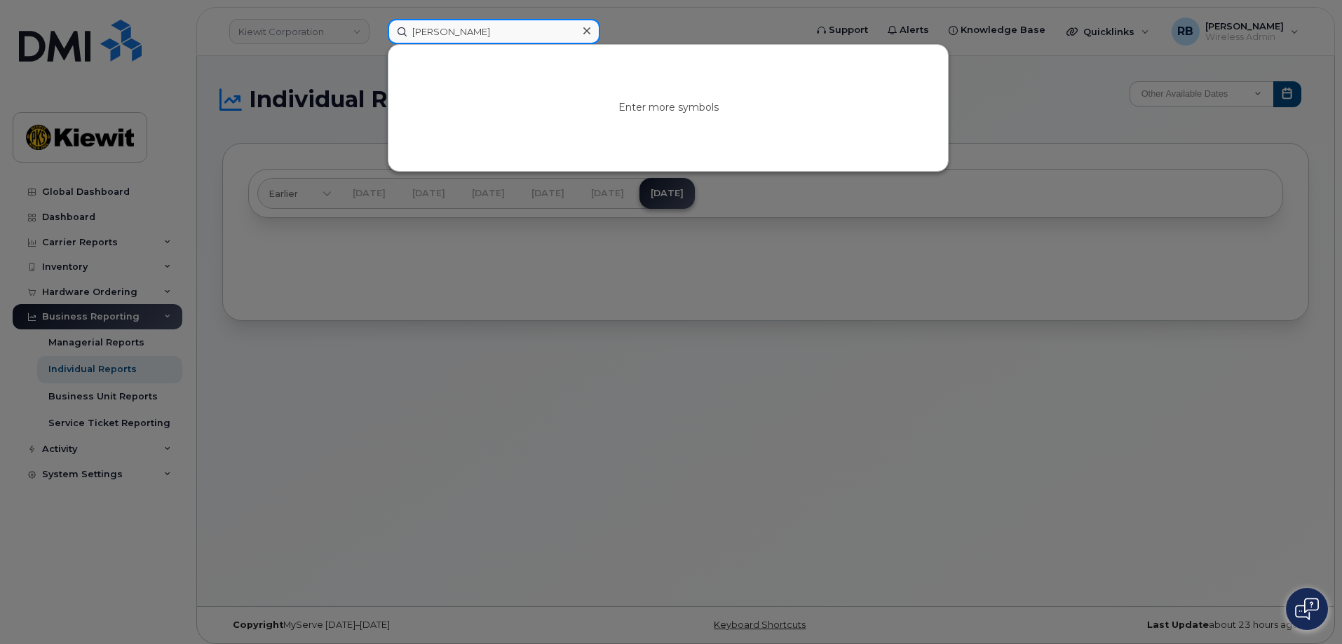
type input "akash koyate"
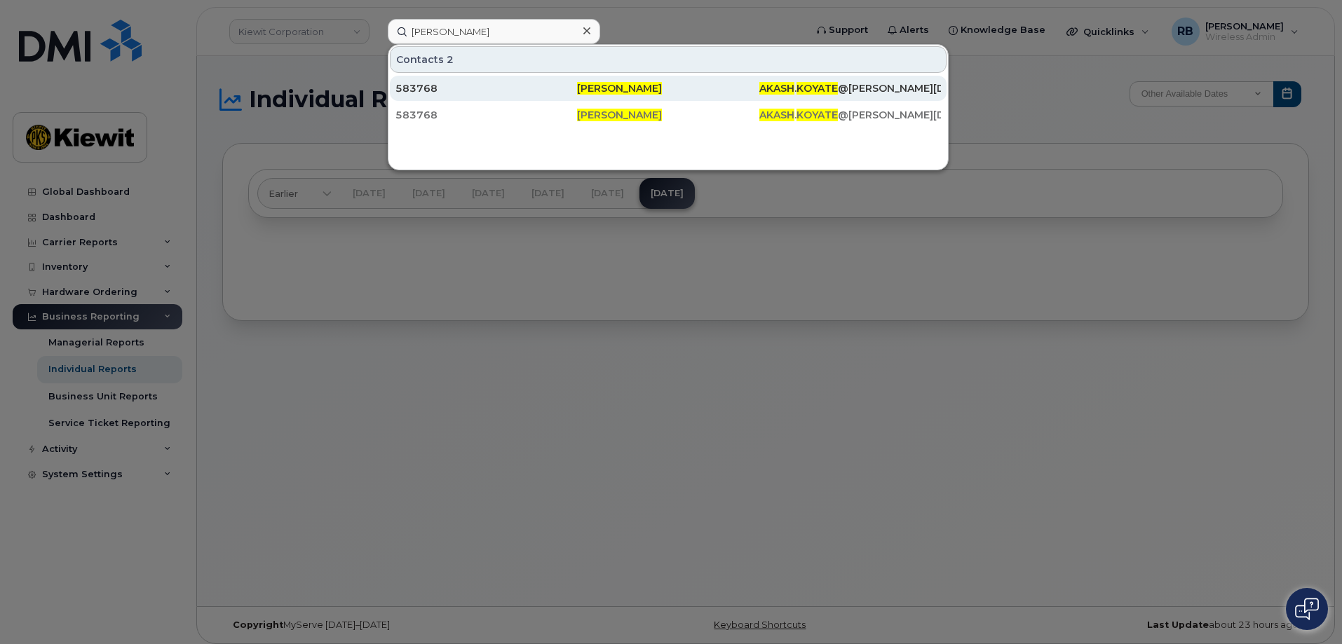
click at [421, 93] on div "583768" at bounding box center [486, 88] width 182 height 14
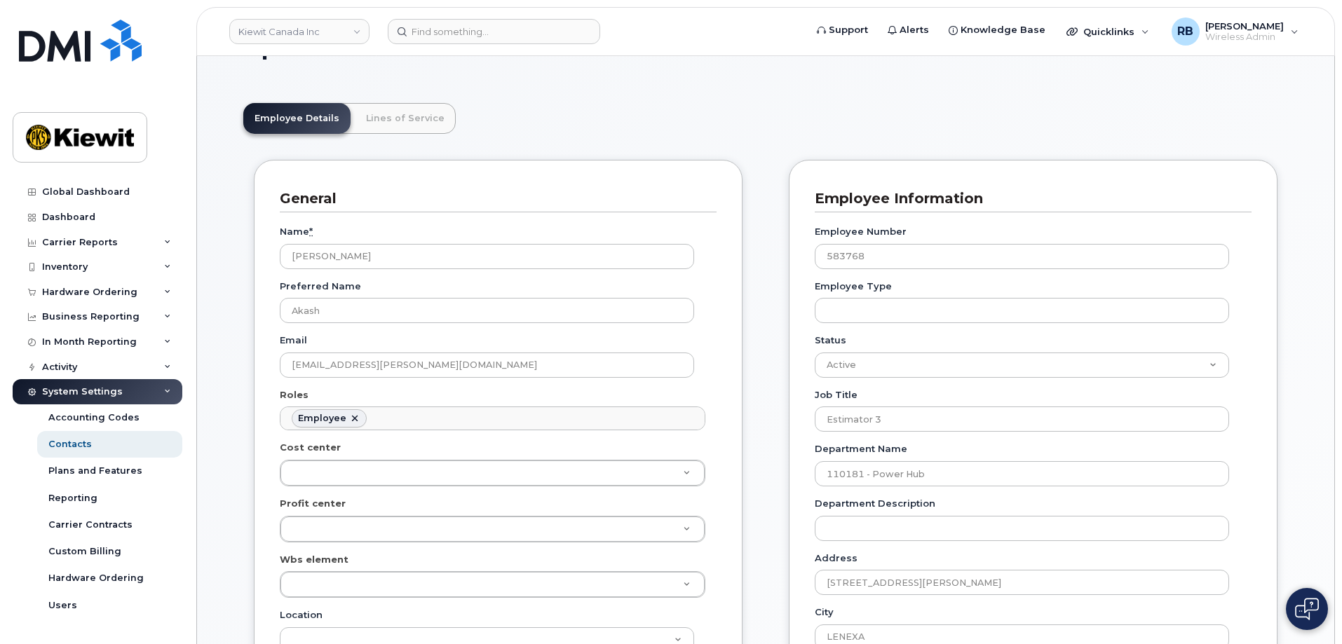
scroll to position [70, 0]
